Goal: Information Seeking & Learning: Find specific page/section

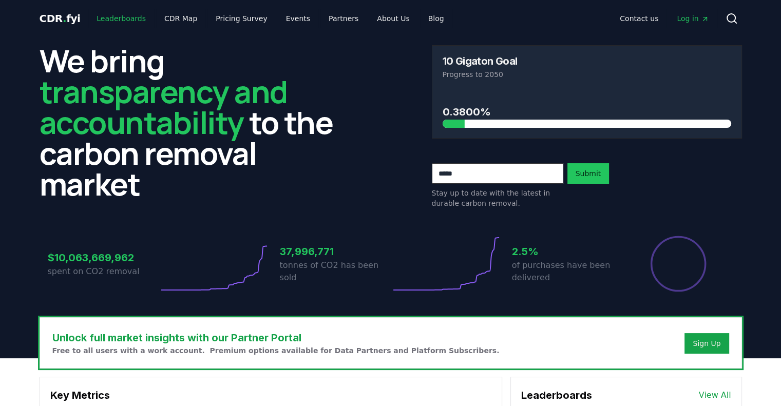
click at [120, 16] on link "Leaderboards" at bounding box center [121, 18] width 66 height 18
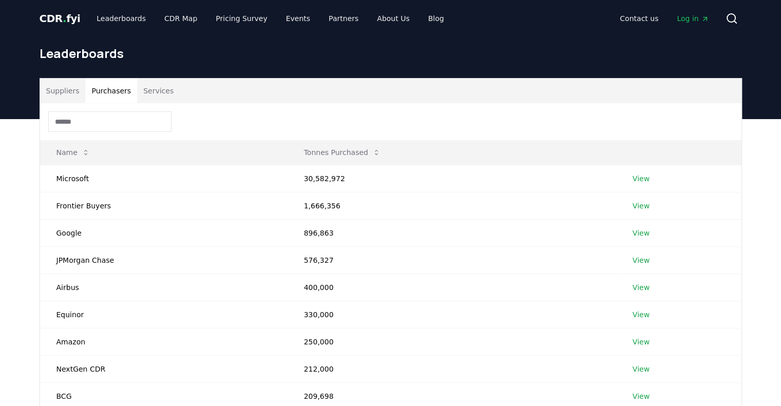
click at [107, 84] on button "Purchasers" at bounding box center [111, 91] width 52 height 25
click at [112, 128] on input at bounding box center [109, 121] width 123 height 21
type input "*"
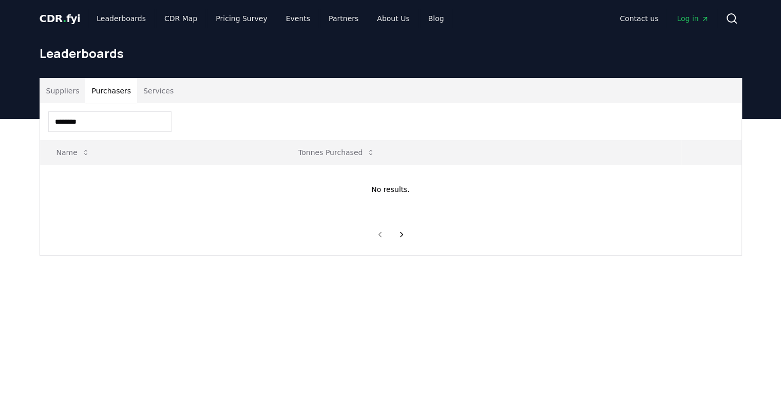
type input "********"
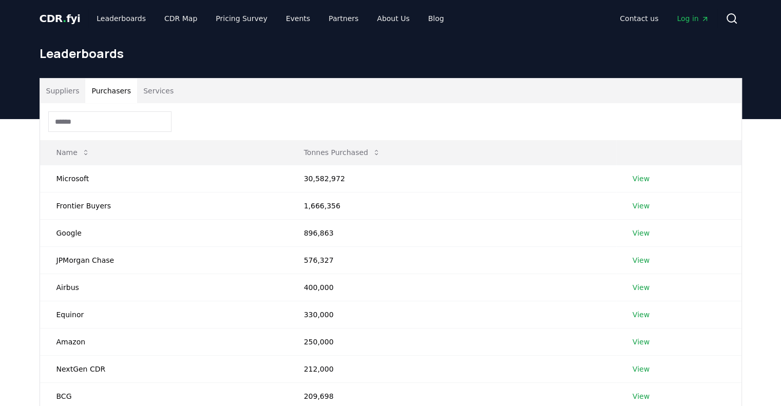
click at [706, 18] on icon "Main" at bounding box center [705, 19] width 8 height 8
